Goal: Information Seeking & Learning: Learn about a topic

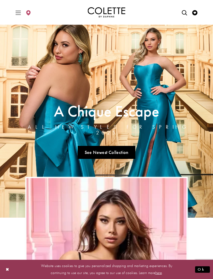
click at [19, 13] on icon "Toggle Main Navigation Menu" at bounding box center [18, 12] width 5 height 5
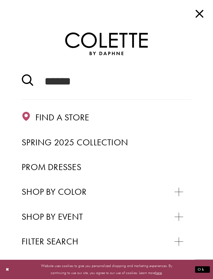
click at [70, 169] on span "Prom Dresses" at bounding box center [52, 166] width 60 height 11
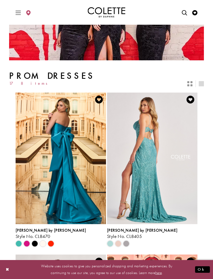
scroll to position [67, 0]
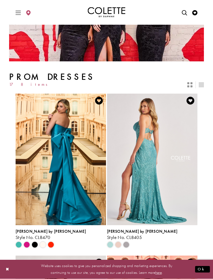
click at [192, 83] on icon "Switch layout to 2 columns" at bounding box center [190, 85] width 5 height 5
click at [204, 84] on icon "Switch layout to 1 columns" at bounding box center [201, 85] width 5 height 5
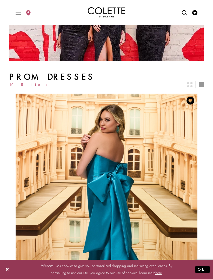
click at [191, 84] on icon "Switch layout to 2 columns" at bounding box center [190, 84] width 5 height 5
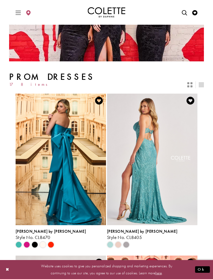
click at [192, 85] on icon "Switch layout to 2 columns" at bounding box center [190, 84] width 5 height 5
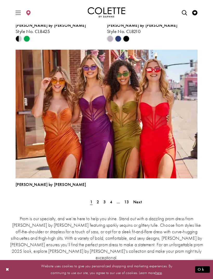
scroll to position [1395, 0]
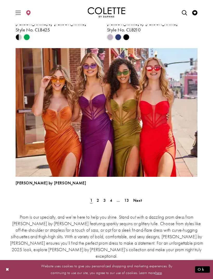
click at [140, 198] on span "Next" at bounding box center [138, 200] width 9 height 5
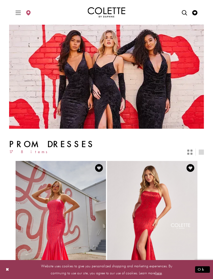
click at [20, 14] on icon "Toggle Main Navigation Menu" at bounding box center [18, 12] width 5 height 5
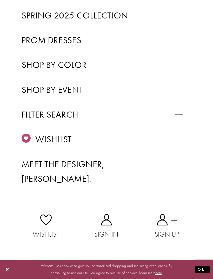
scroll to position [179, 0]
click at [0, 0] on div "Primary block" at bounding box center [0, 0] width 0 height 0
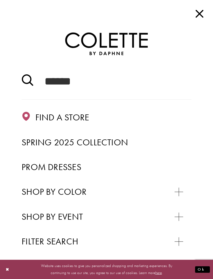
scroll to position [0, 0]
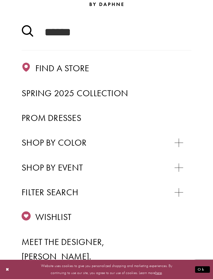
click at [0, 0] on span "Purple" at bounding box center [0, 0] width 0 height 0
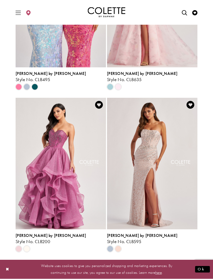
scroll to position [945, 0]
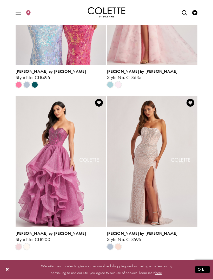
click at [71, 151] on img "Visit Colette by Daphne Style No. CL8200 Page" at bounding box center [61, 162] width 91 height 132
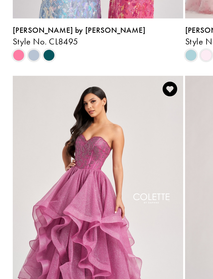
scroll to position [880, 0]
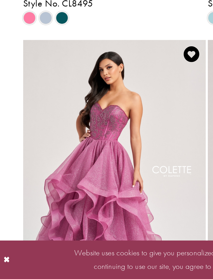
click at [5, 265] on button "Close Dialog" at bounding box center [7, 269] width 9 height 9
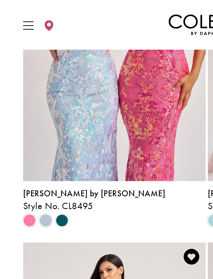
scroll to position [914, 0]
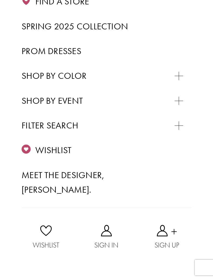
scroll to position [126, 0]
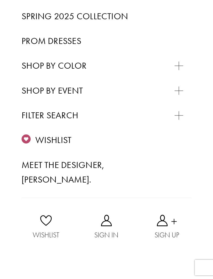
click at [0, 0] on span "Pink" at bounding box center [0, 0] width 0 height 0
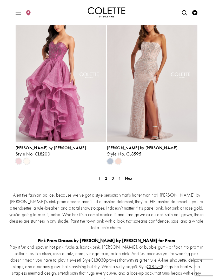
scroll to position [1027, 0]
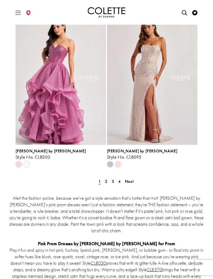
click at [131, 179] on span "Next" at bounding box center [129, 181] width 9 height 5
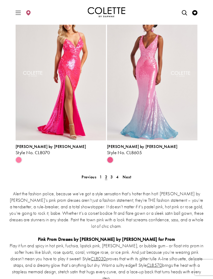
scroll to position [1033, 0]
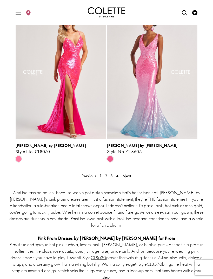
click at [131, 173] on span "Next" at bounding box center [127, 175] width 9 height 5
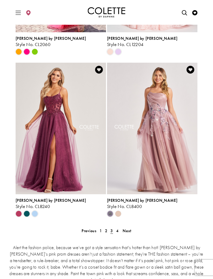
scroll to position [959, 0]
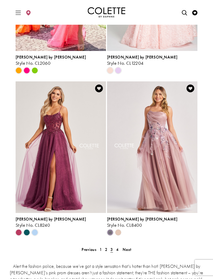
click at [117, 247] on span "4" at bounding box center [117, 249] width 2 height 5
